Goal: Task Accomplishment & Management: Manage account settings

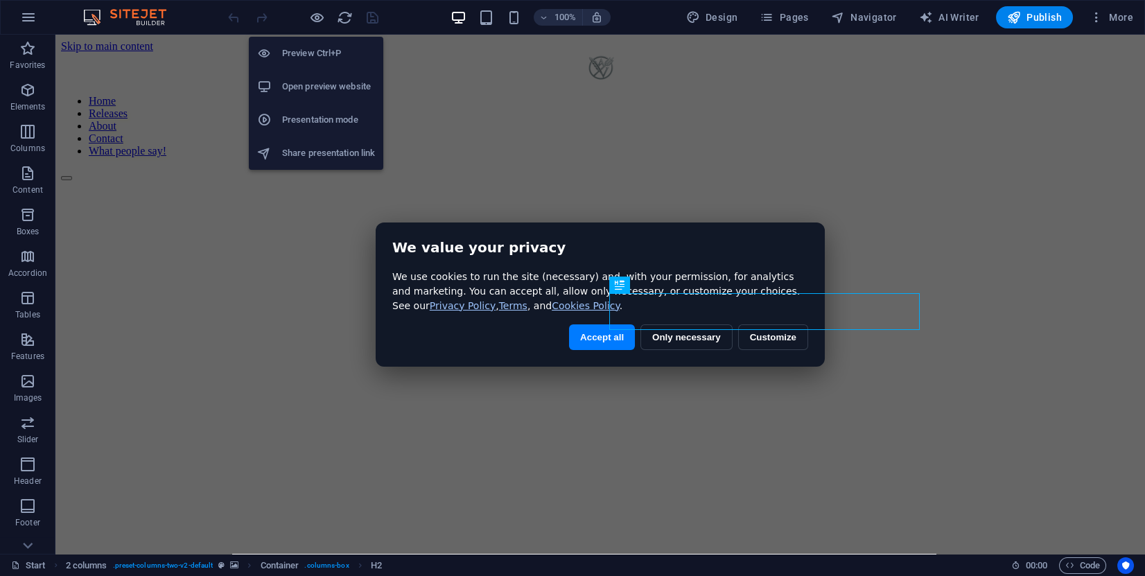
click at [318, 87] on h6 "Open preview website" at bounding box center [328, 86] width 93 height 17
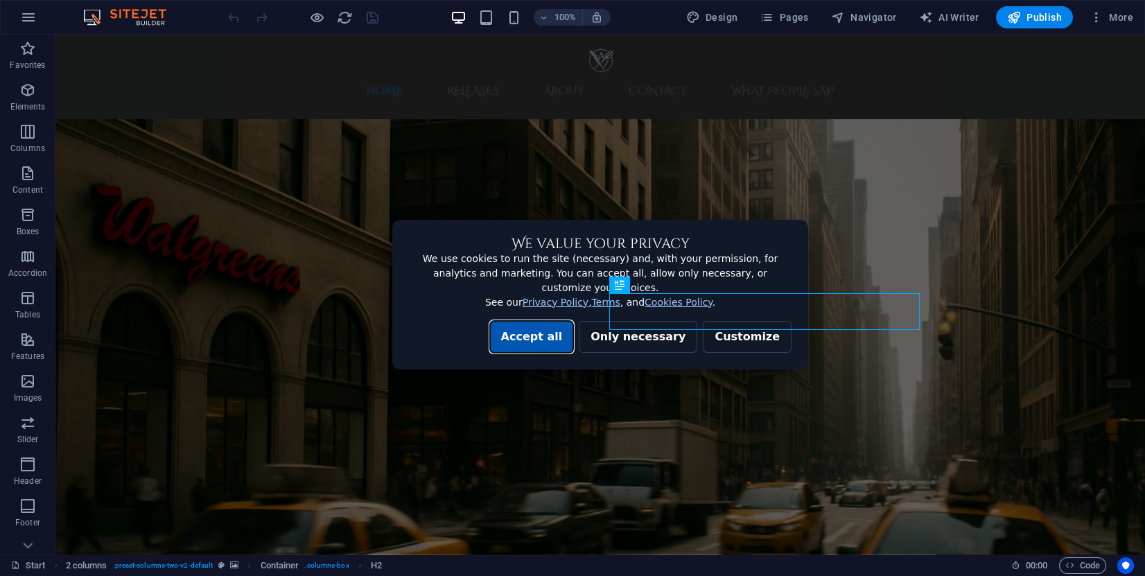
click at [567, 327] on button "Accept all" at bounding box center [532, 337] width 84 height 32
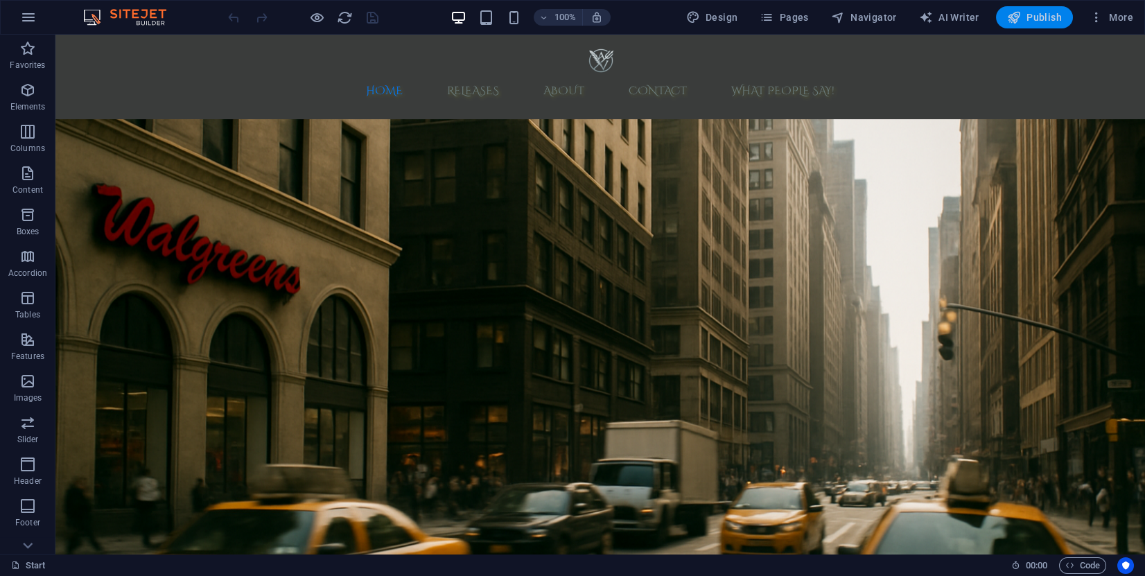
click at [1059, 25] on button "Publish" at bounding box center [1034, 17] width 77 height 22
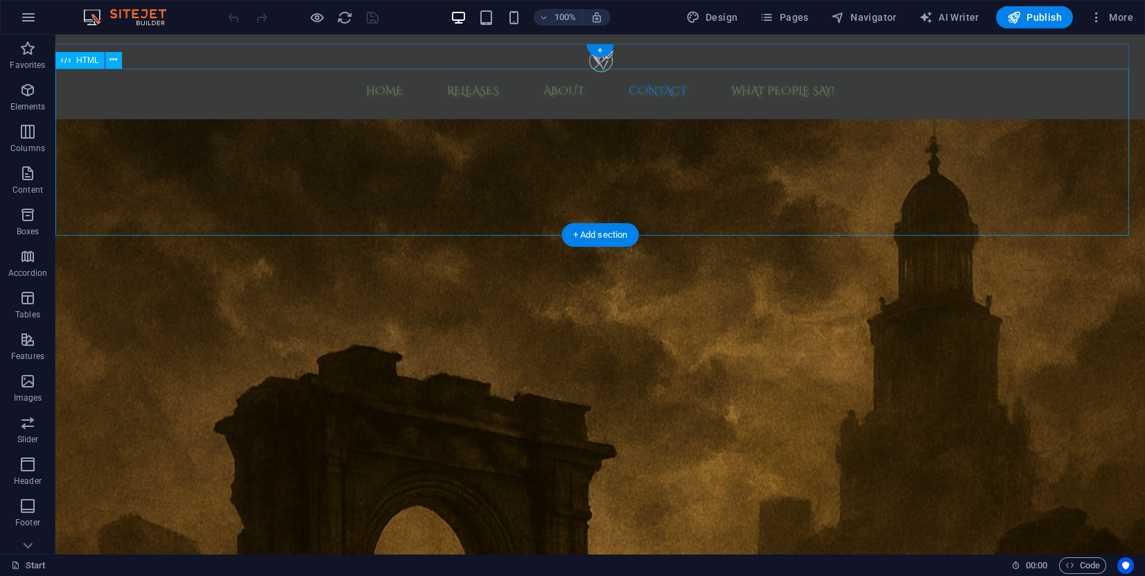
scroll to position [4160, 0]
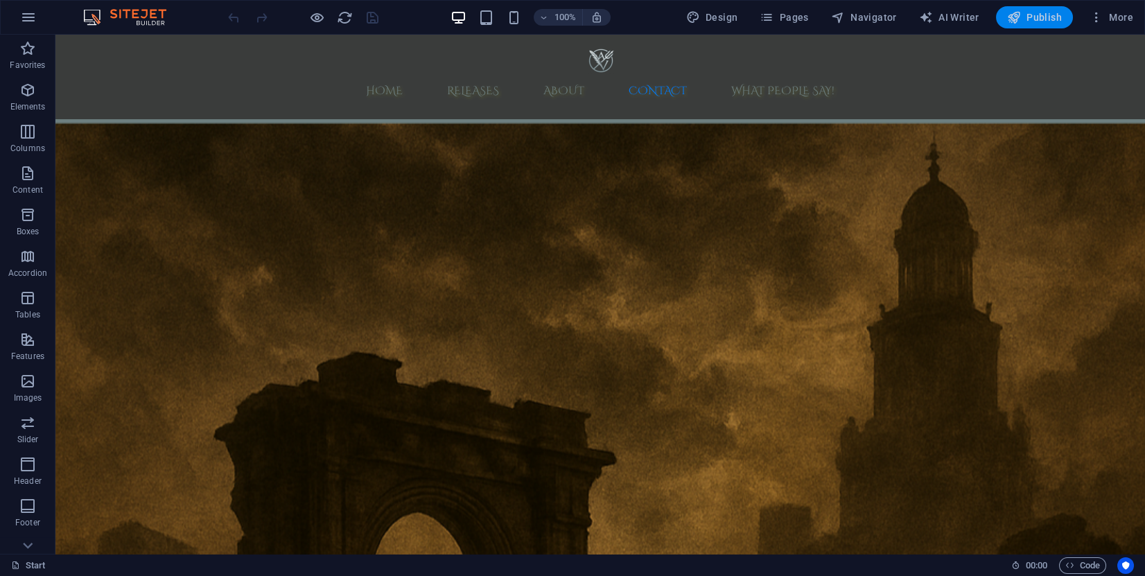
click at [1022, 26] on button "Publish" at bounding box center [1034, 17] width 77 height 22
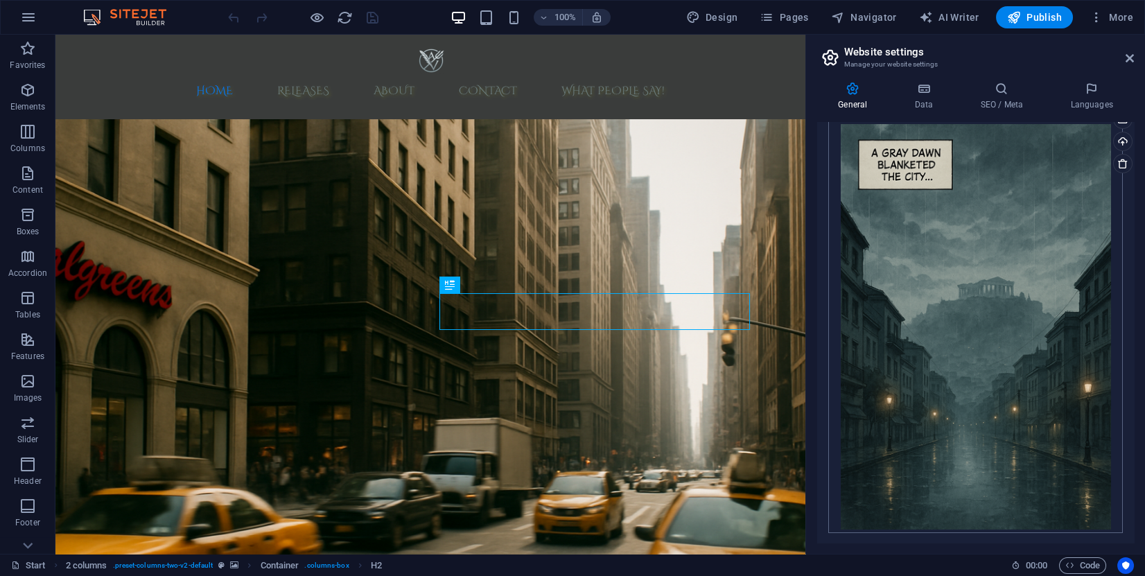
scroll to position [448, 0]
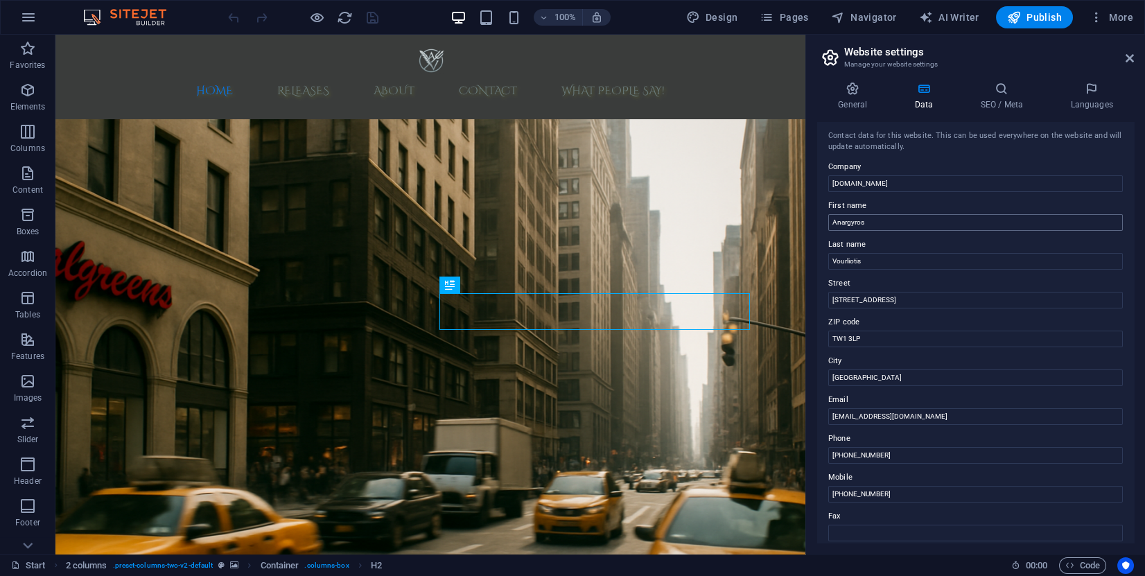
scroll to position [0, 0]
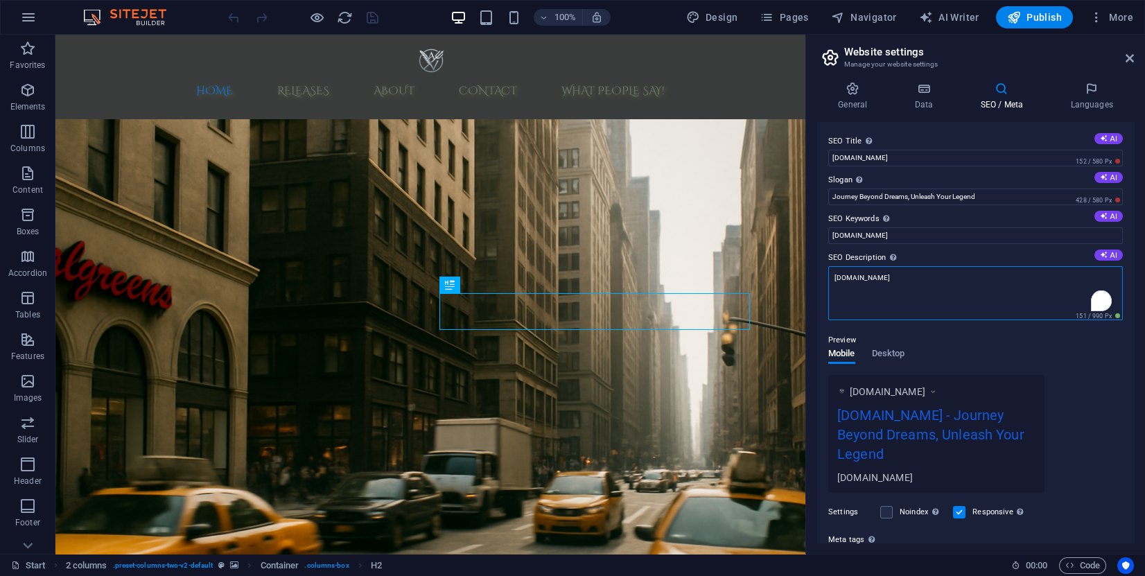
click at [856, 279] on textarea "[DOMAIN_NAME]" at bounding box center [975, 293] width 295 height 54
click at [860, 278] on textarea "[DOMAIN_NAME]" at bounding box center [975, 293] width 295 height 54
drag, startPoint x: 856, startPoint y: 276, endPoint x: 815, endPoint y: 275, distance: 41.6
click at [0, 0] on div "SEO Title The title of your website - make it something that stands out in sear…" at bounding box center [0, 0] width 0 height 0
type textarea "[DOMAIN_NAME]"
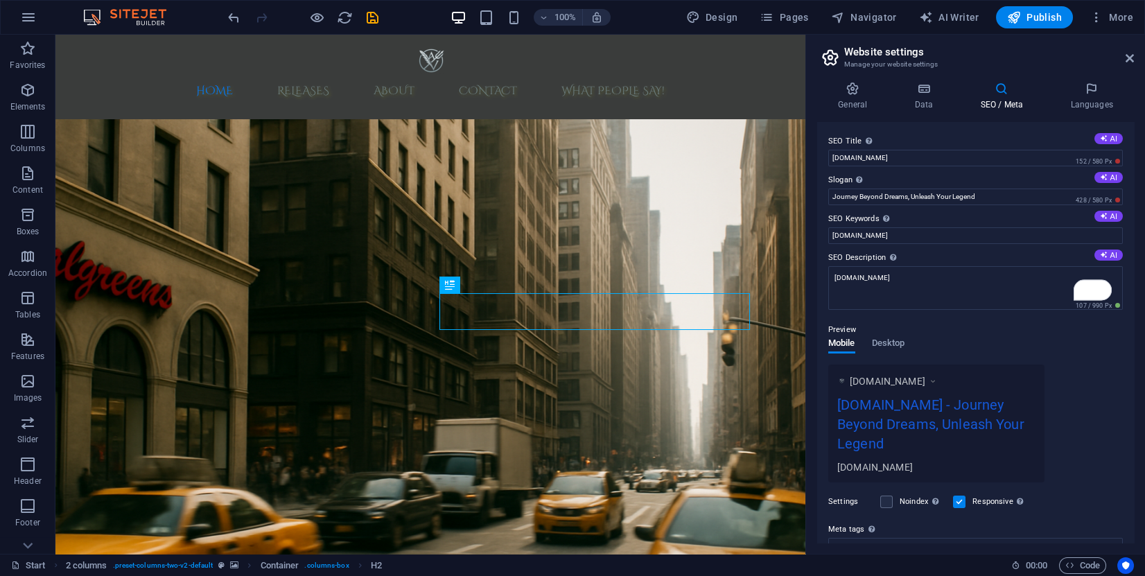
click at [961, 342] on div "Preview Mobile Desktop [DOMAIN_NAME] [DOMAIN_NAME] - Journey Beyond Dreams, Unl…" at bounding box center [975, 397] width 295 height 172
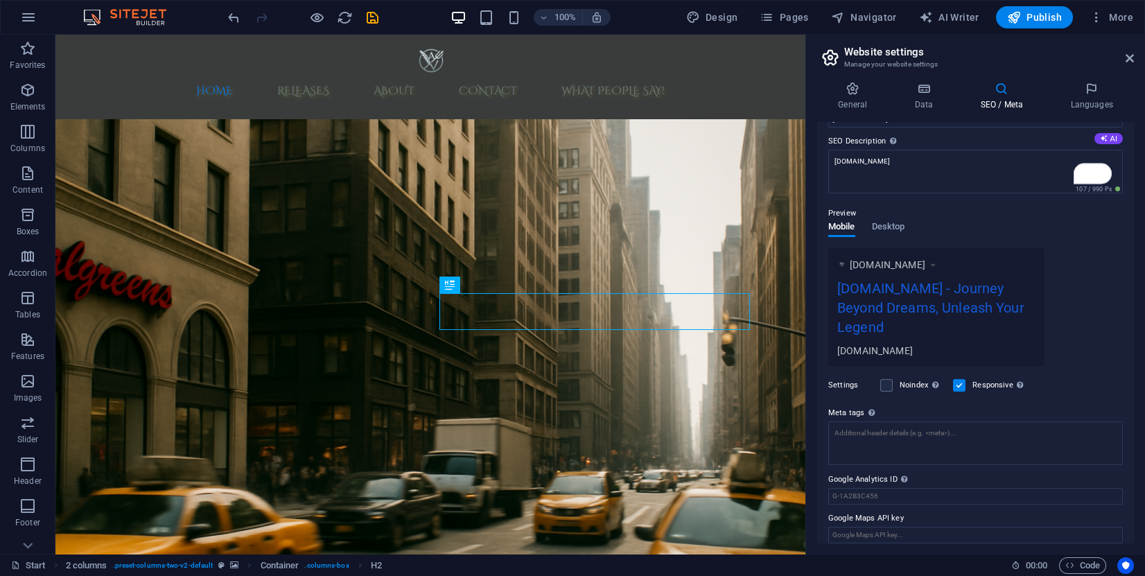
scroll to position [125, 0]
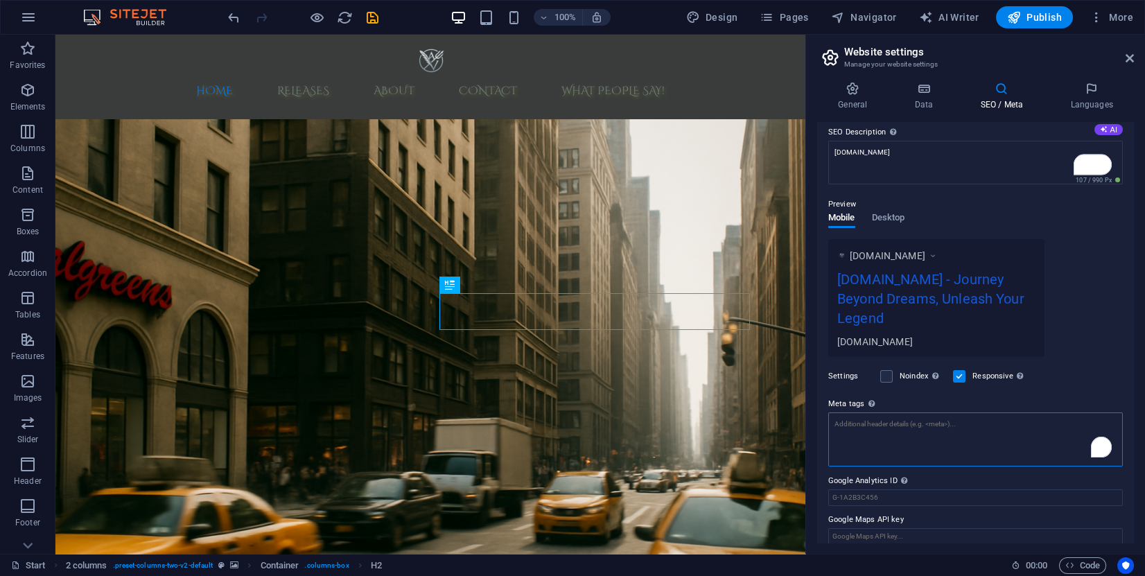
click at [901, 421] on textarea "Meta tags Enter HTML code here that will be placed inside the tags of your webs…" at bounding box center [975, 440] width 295 height 54
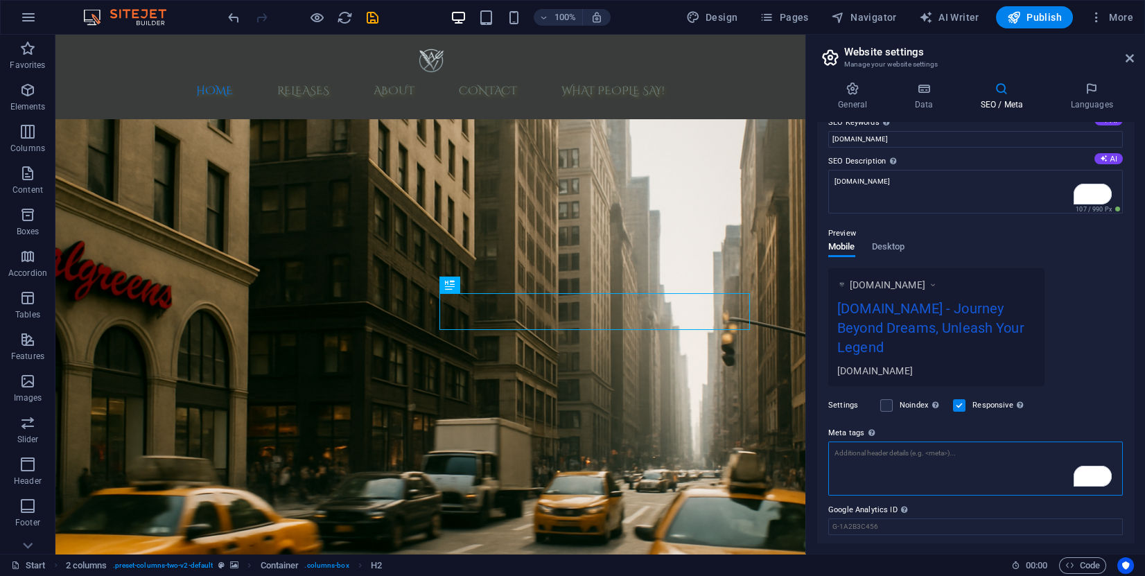
scroll to position [0, 0]
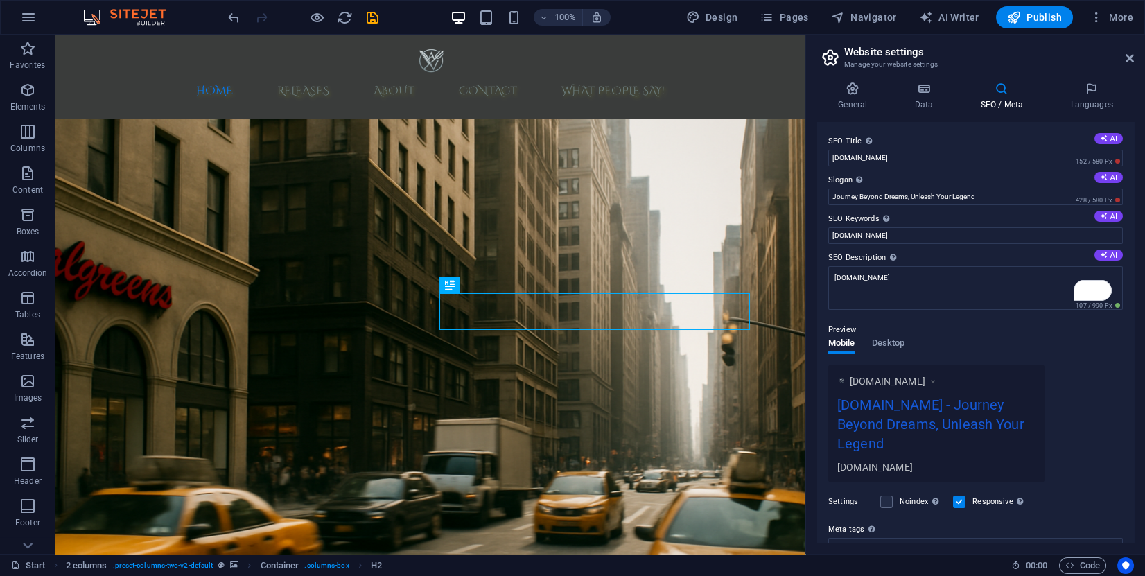
click at [0, 0] on div at bounding box center [0, 0] width 0 height 0
click at [367, 20] on icon "save" at bounding box center [373, 18] width 16 height 16
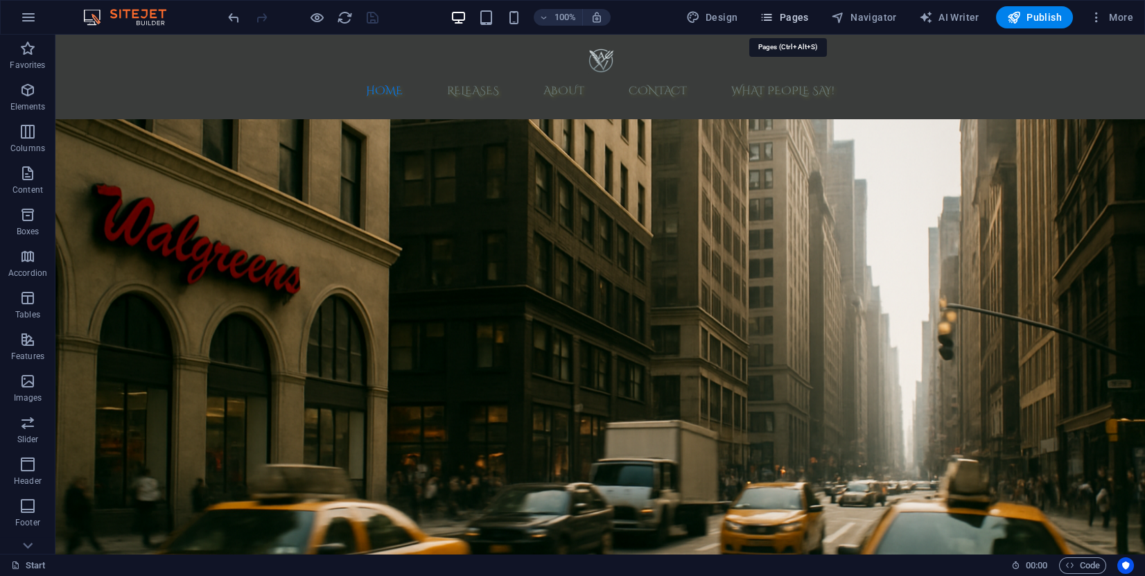
click at [785, 23] on span "Pages" at bounding box center [784, 17] width 49 height 14
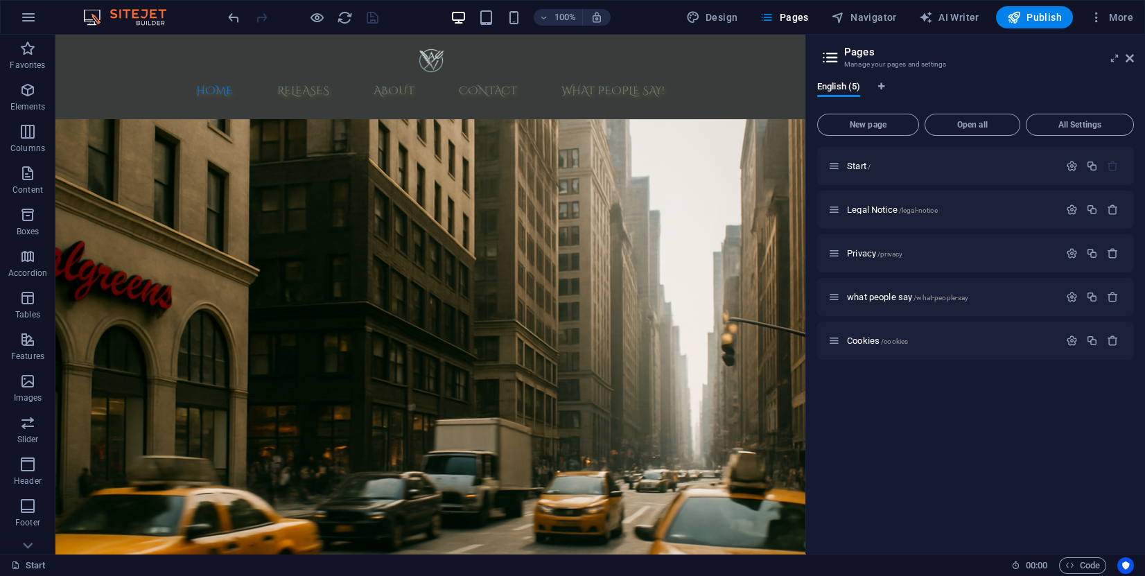
click at [914, 429] on div "Start / Legal Notice /legal-notice Privacy /privacy what people say /what-peopl…" at bounding box center [975, 345] width 317 height 396
click at [883, 342] on span "/cookies" at bounding box center [894, 342] width 27 height 8
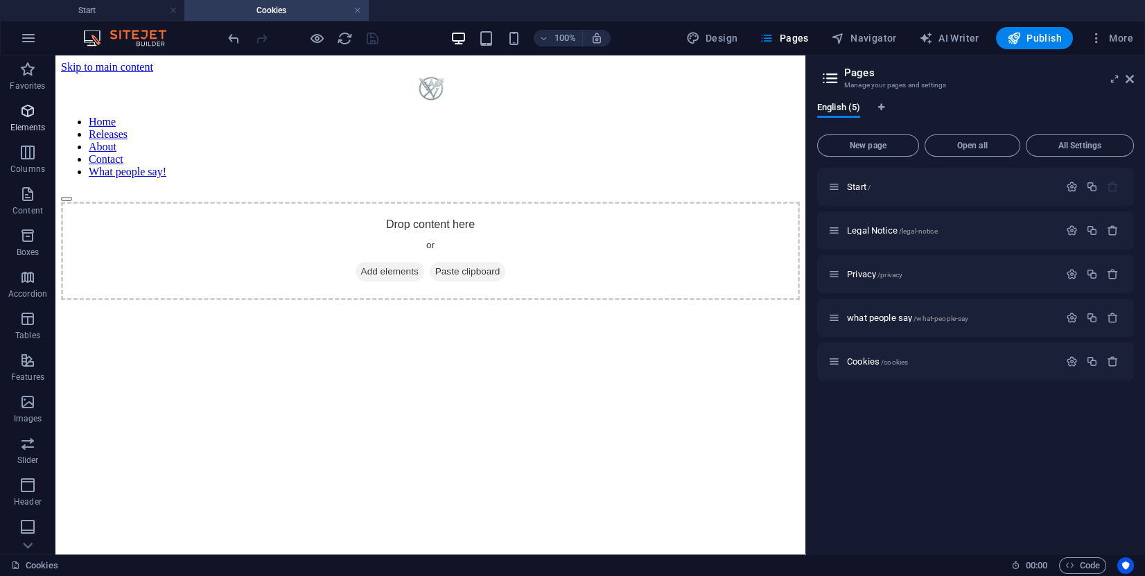
click at [36, 121] on span "Elements" at bounding box center [27, 119] width 55 height 33
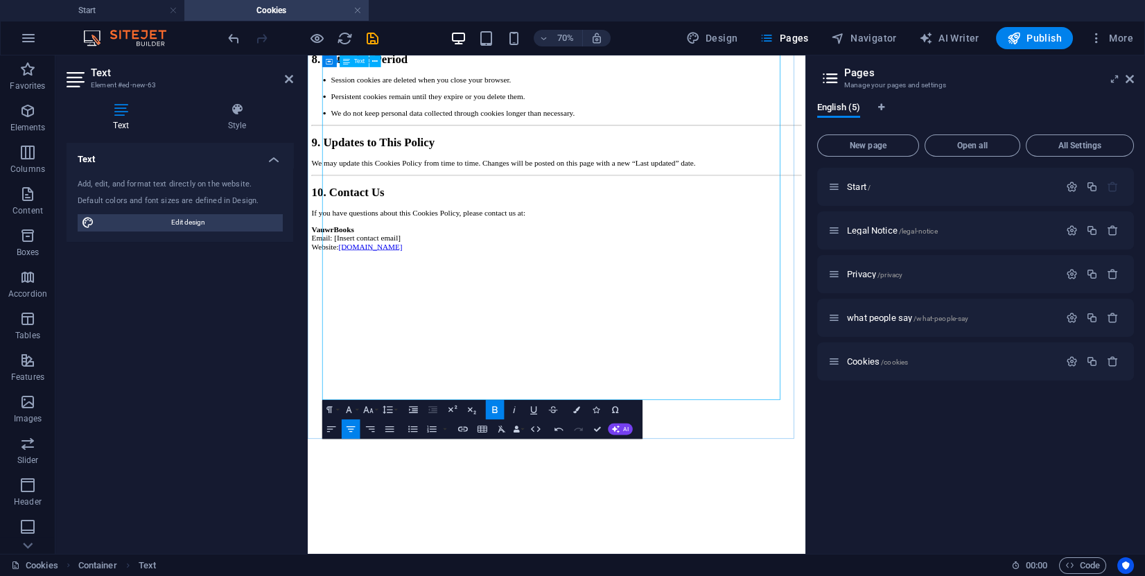
scroll to position [1872, 0]
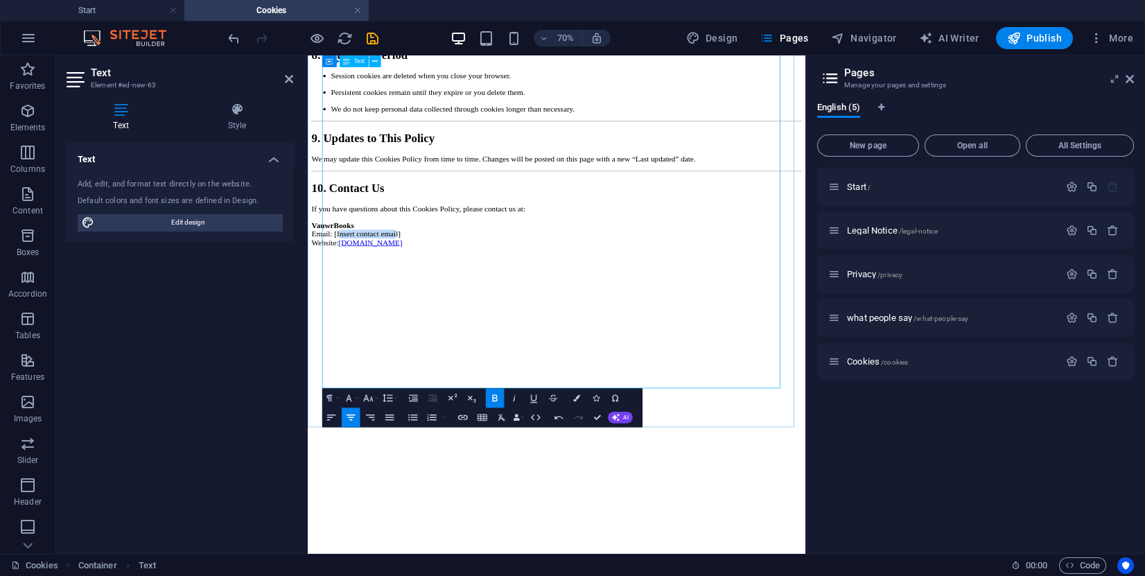
drag, startPoint x: 729, startPoint y: 504, endPoint x: 623, endPoint y: 505, distance: 106.8
click at [623, 329] on p "VauwrBooks Email: [Insert contact email] Website: [DOMAIN_NAME]" at bounding box center [663, 310] width 700 height 37
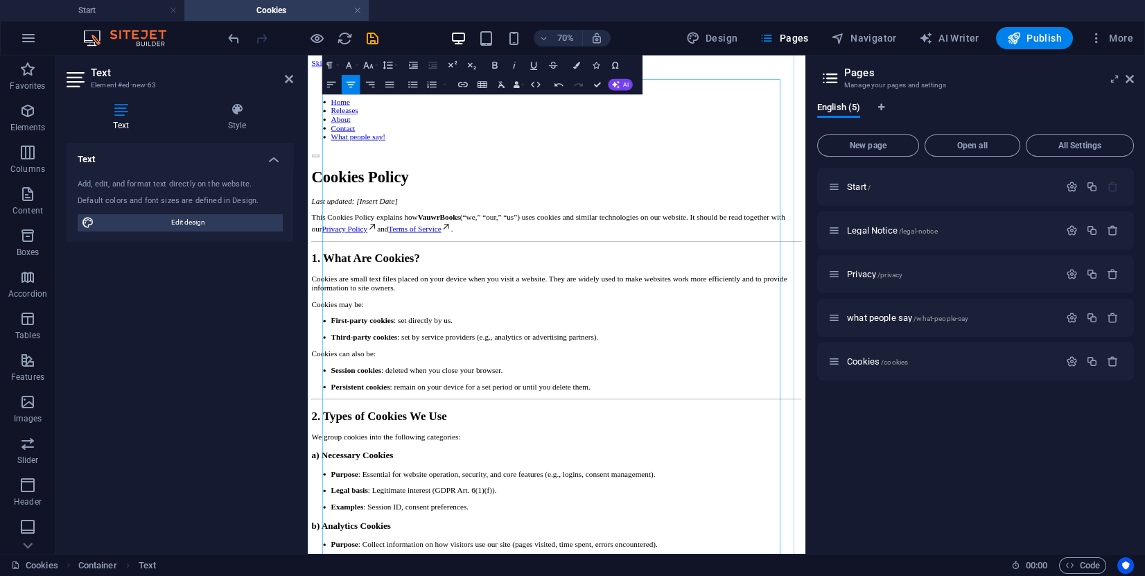
scroll to position [0, 0]
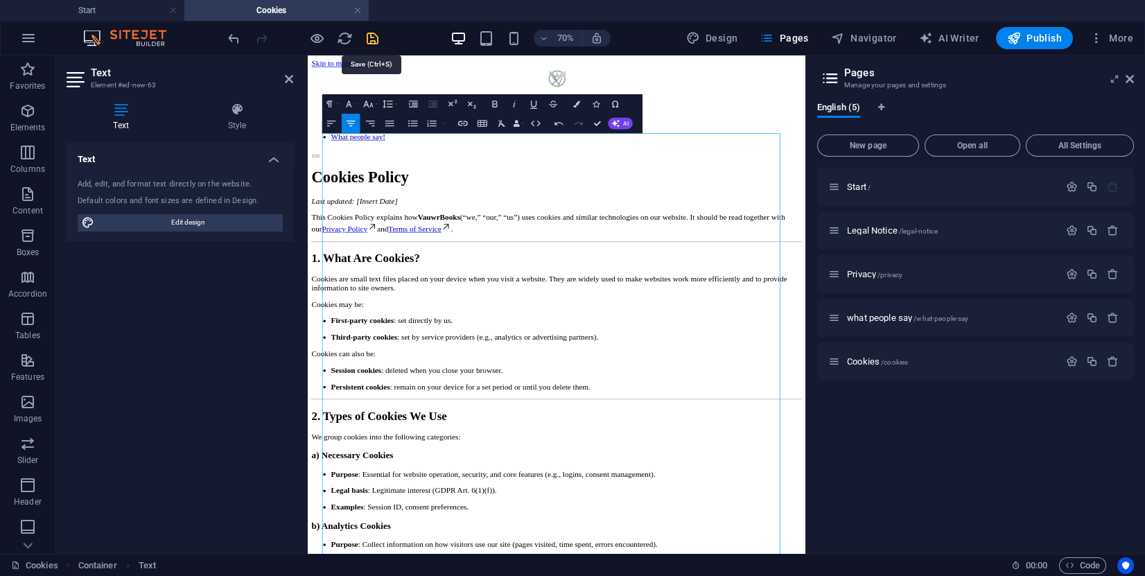
click at [372, 39] on icon "save" at bounding box center [373, 39] width 16 height 16
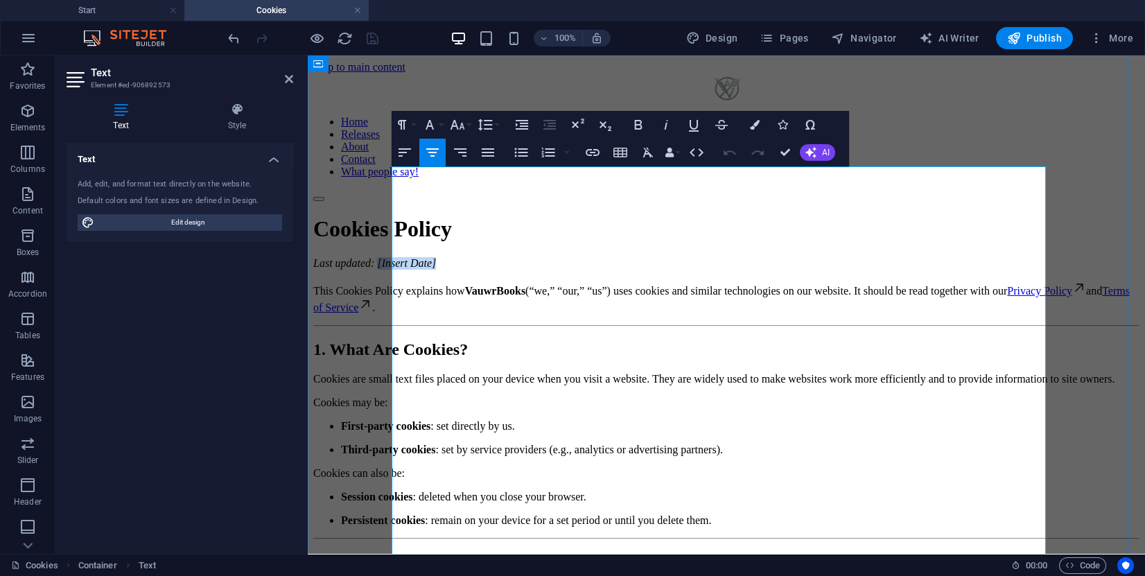
drag, startPoint x: 799, startPoint y: 209, endPoint x: 724, endPoint y: 209, distance: 74.9
click at [724, 257] on p "Last updated: [Insert Date]" at bounding box center [726, 263] width 826 height 12
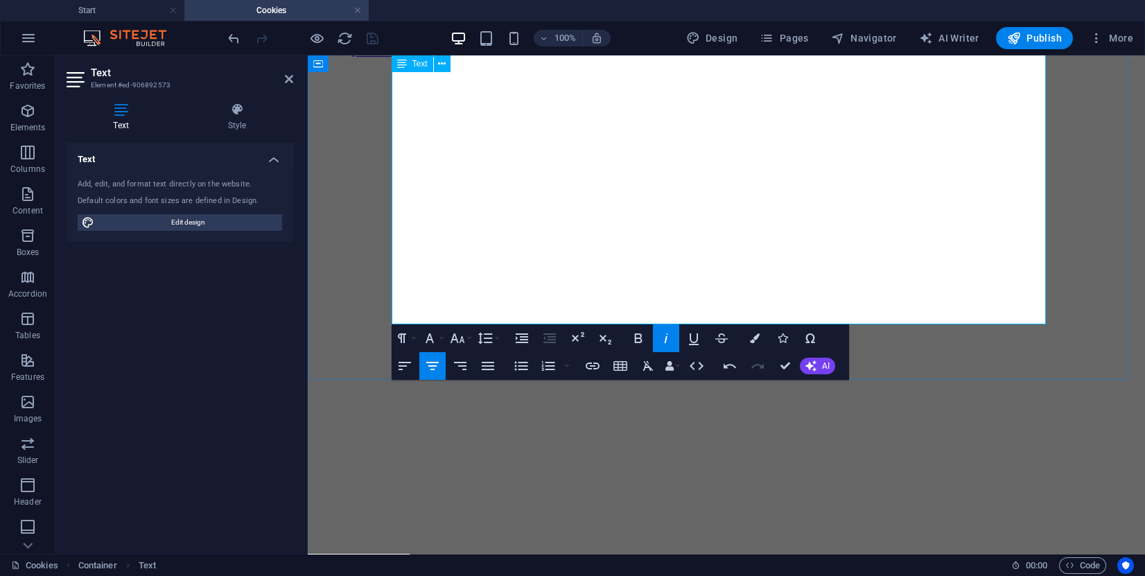
scroll to position [2184, 0]
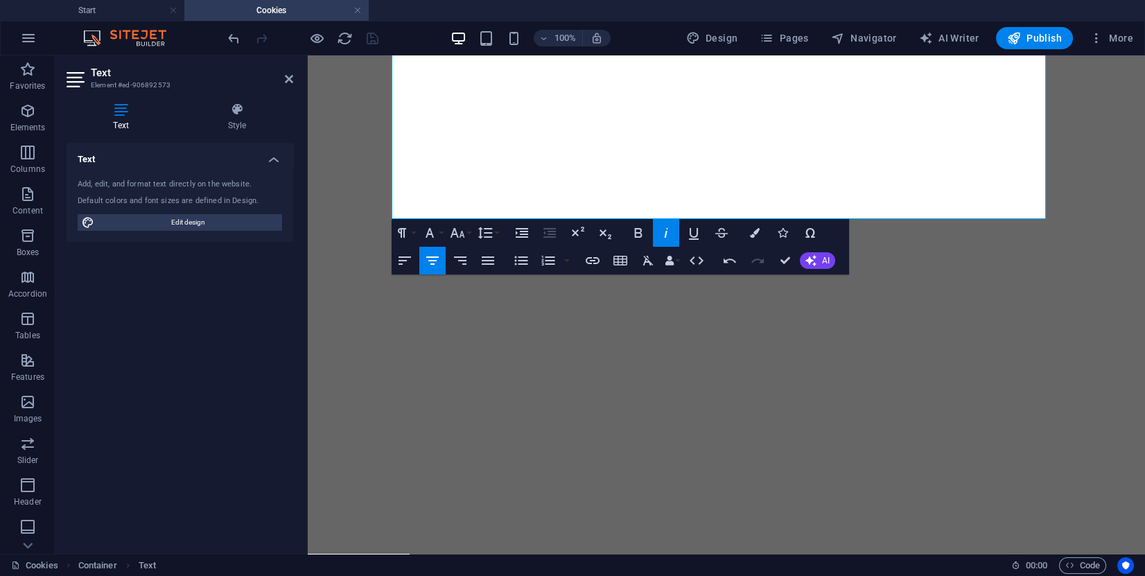
click at [396, 38] on div "100% Design Pages Navigator AI Writer Publish More" at bounding box center [682, 38] width 914 height 22
click at [394, 39] on div "100% Design Pages Navigator AI Writer Publish More" at bounding box center [682, 38] width 914 height 22
drag, startPoint x: 702, startPoint y: 94, endPoint x: 376, endPoint y: 134, distance: 328.3
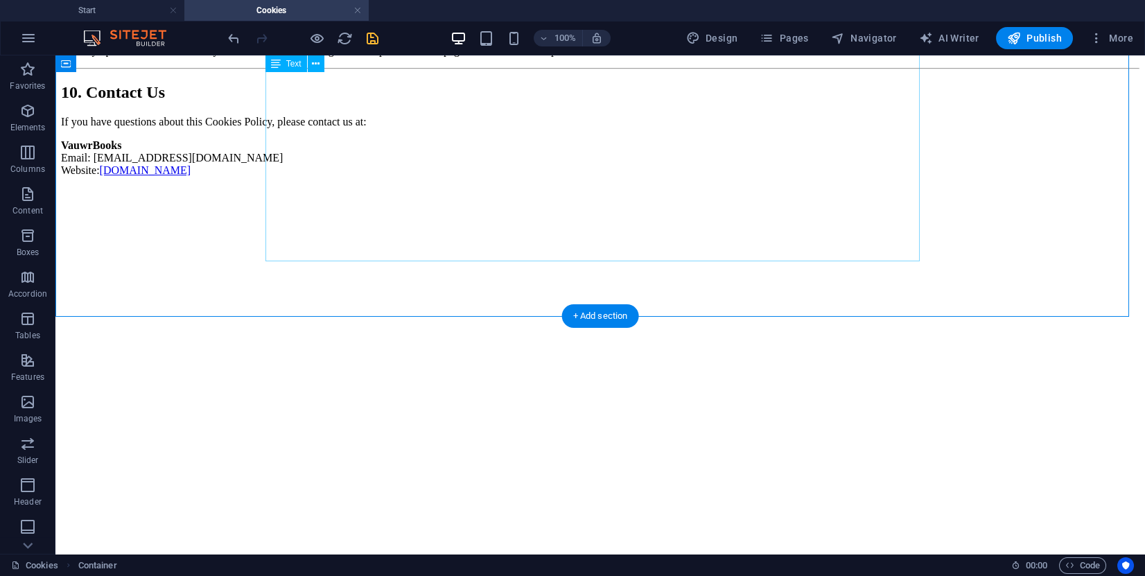
scroll to position [1976, 0]
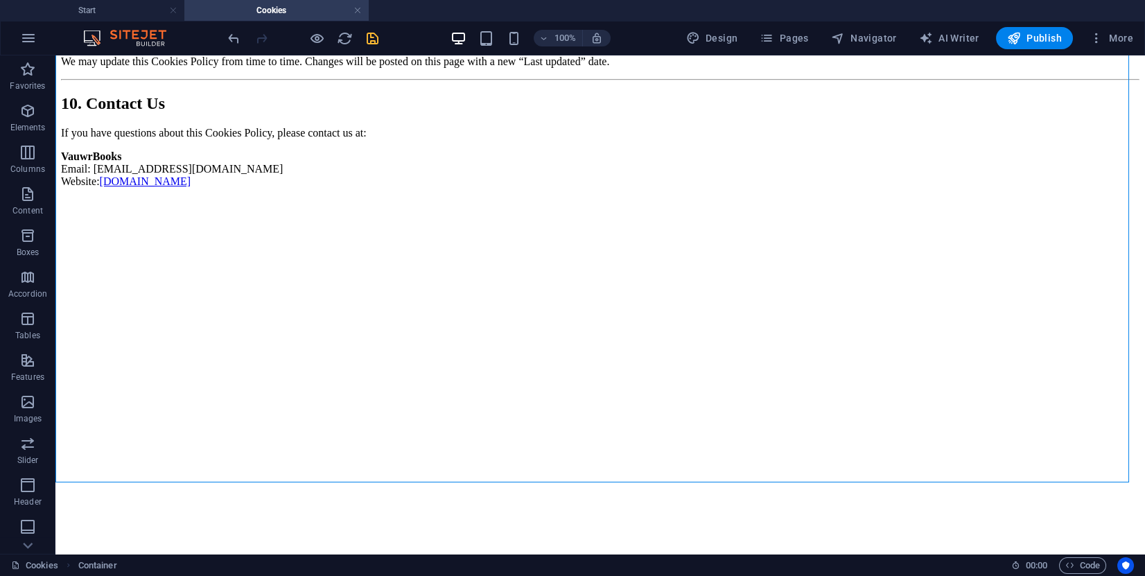
click at [380, 41] on div "100% Design Pages Navigator AI Writer Publish More" at bounding box center [682, 38] width 914 height 22
click at [373, 37] on icon "save" at bounding box center [373, 39] width 16 height 16
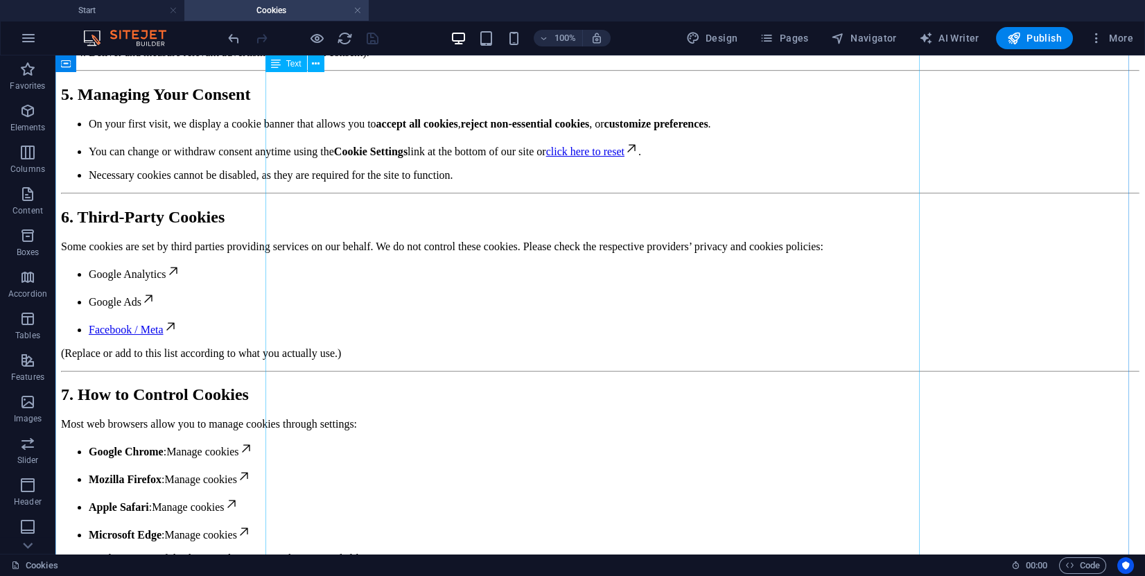
scroll to position [1204, 0]
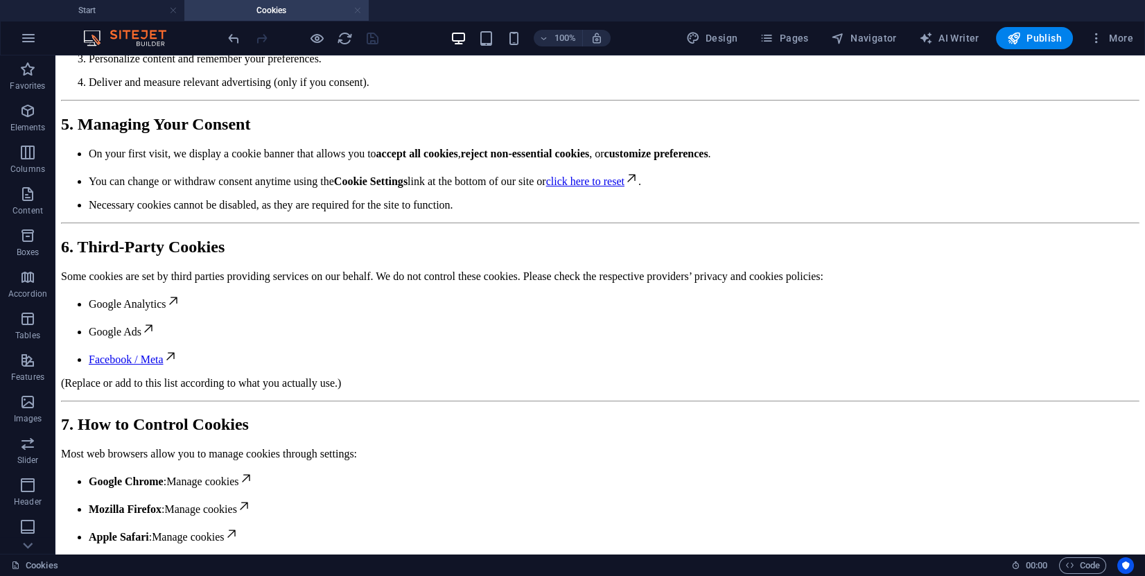
click at [356, 10] on link at bounding box center [358, 10] width 8 height 13
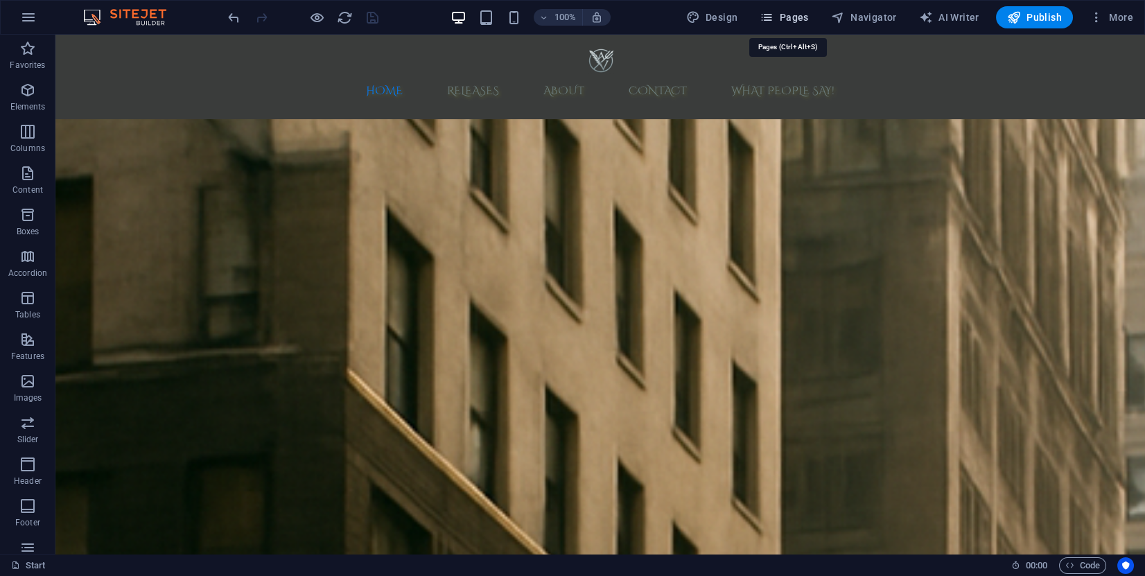
click at [795, 19] on span "Pages" at bounding box center [784, 17] width 49 height 14
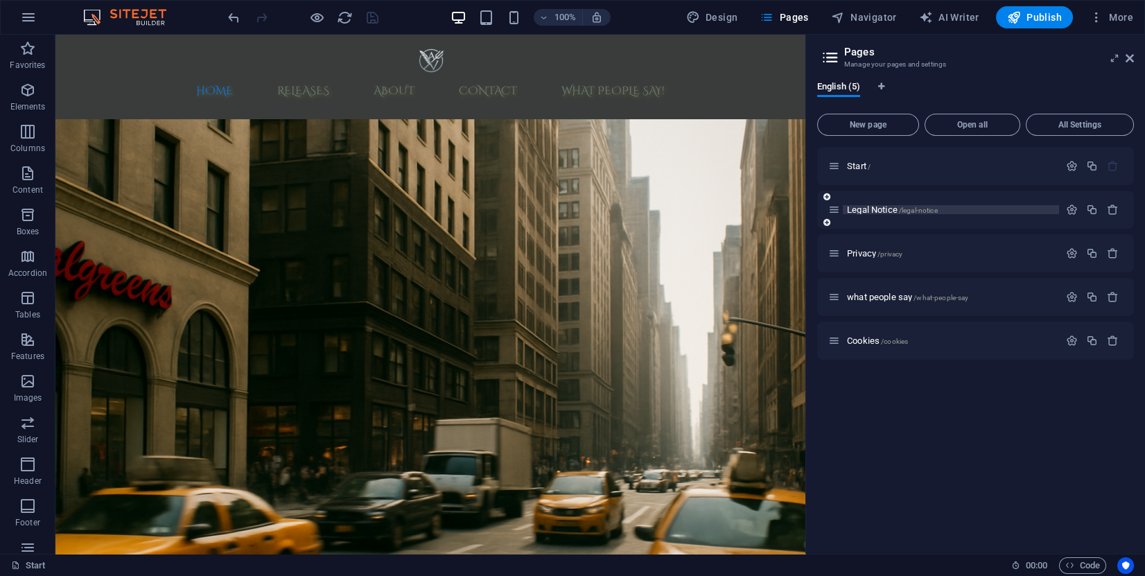
click at [940, 211] on p "Legal Notice /legal-notice" at bounding box center [951, 209] width 208 height 9
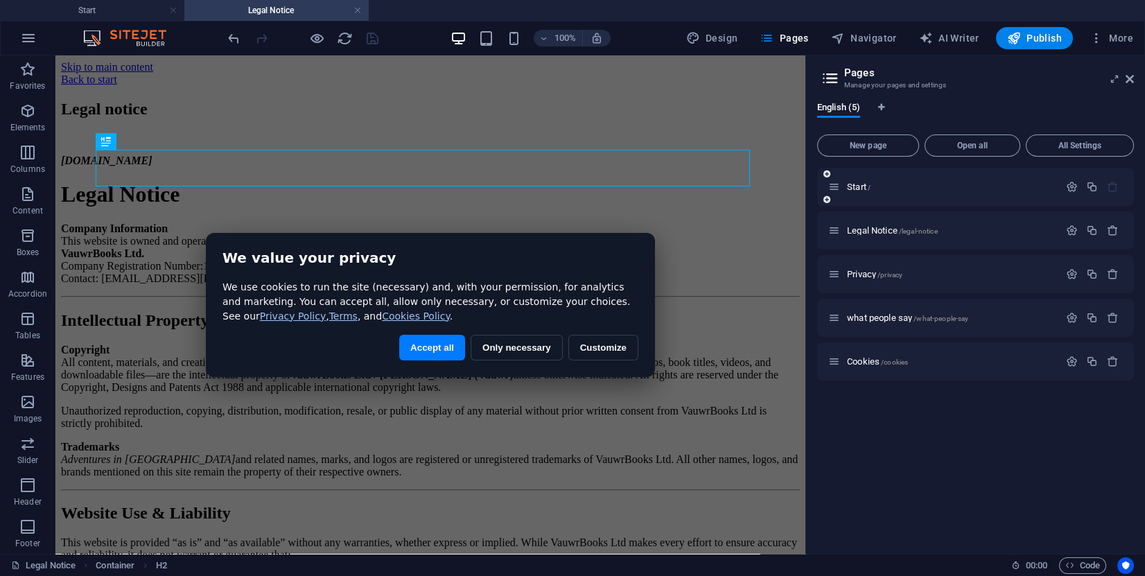
scroll to position [0, 0]
click at [1073, 229] on icon "button" at bounding box center [1072, 231] width 12 height 12
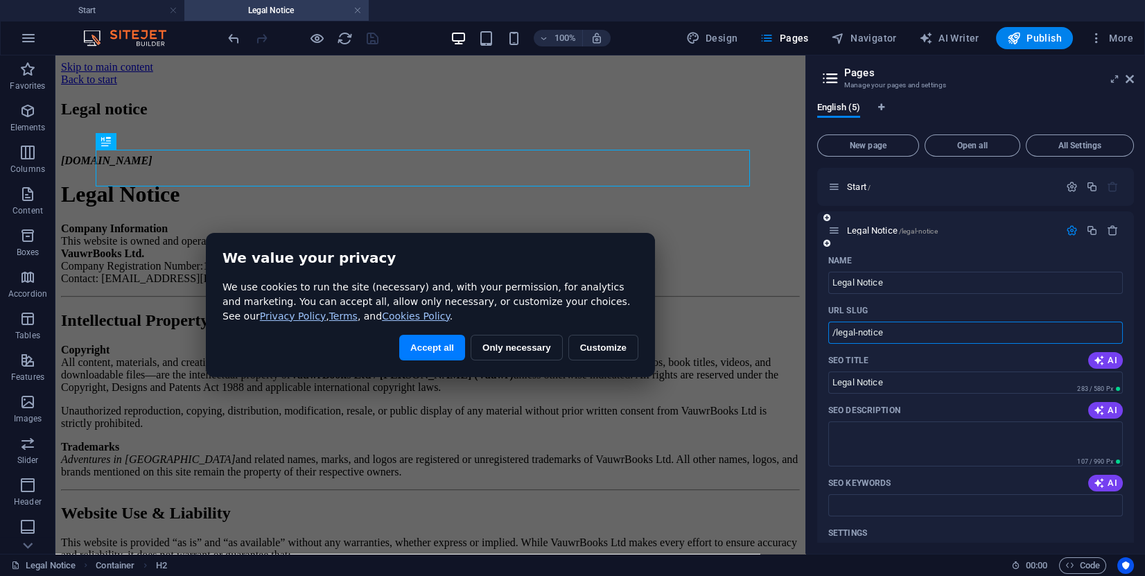
drag, startPoint x: 887, startPoint y: 333, endPoint x: 837, endPoint y: 330, distance: 50.0
click at [836, 331] on input "/legal-notice" at bounding box center [975, 333] width 295 height 22
type input "/terms"
click at [370, 33] on icon "save" at bounding box center [373, 39] width 16 height 16
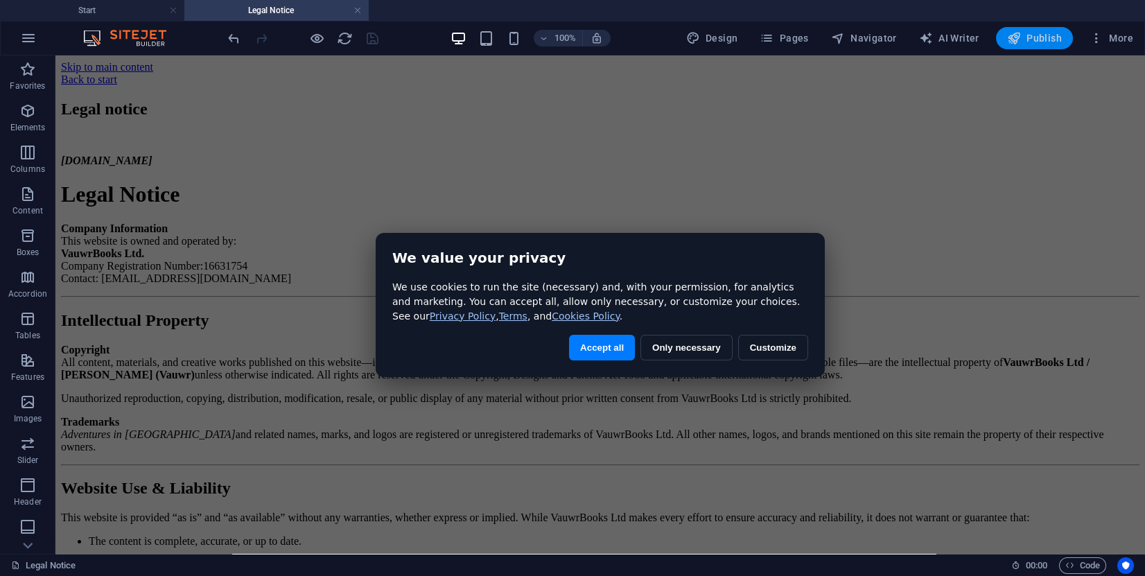
click at [1018, 39] on icon "button" at bounding box center [1014, 38] width 14 height 14
